Goal: Navigation & Orientation: Find specific page/section

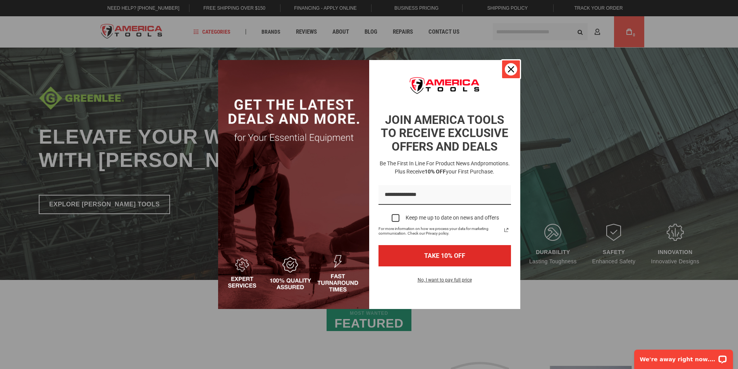
click at [517, 67] on div "Close" at bounding box center [511, 69] width 12 height 12
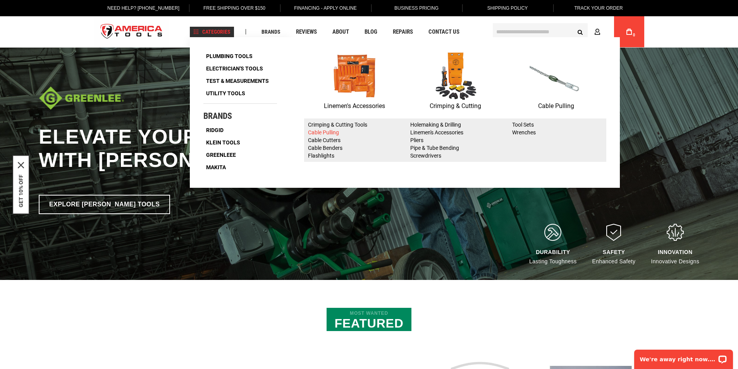
click at [312, 129] on link "Cable Pulling" at bounding box center [323, 132] width 31 height 6
